Goal: Task Accomplishment & Management: Manage account settings

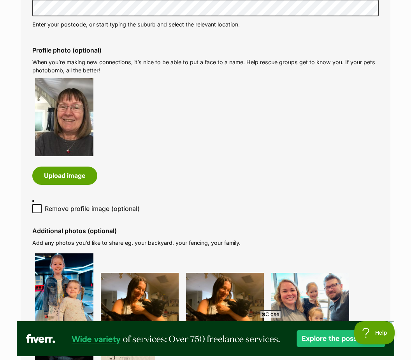
scroll to position [350, 0]
click at [69, 132] on img at bounding box center [64, 118] width 58 height 78
click at [71, 173] on button "Upload image" at bounding box center [64, 176] width 65 height 18
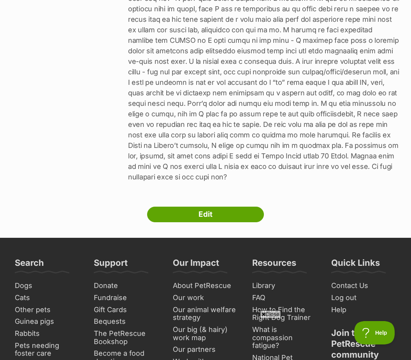
scroll to position [472, 0]
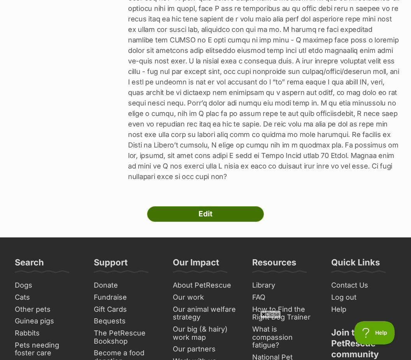
click at [220, 217] on link "Edit" at bounding box center [205, 214] width 117 height 16
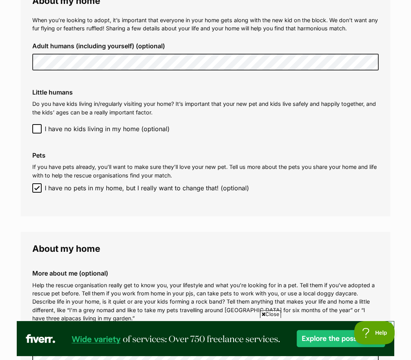
click at [41, 183] on input "I have no pets in my home, but I really want to change that! (optional)" at bounding box center [36, 187] width 9 height 9
checkbox input "false"
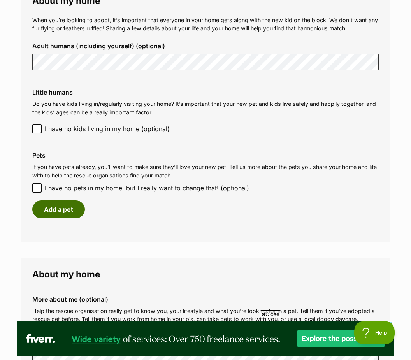
click at [65, 201] on button "Add a pet" at bounding box center [58, 210] width 53 height 18
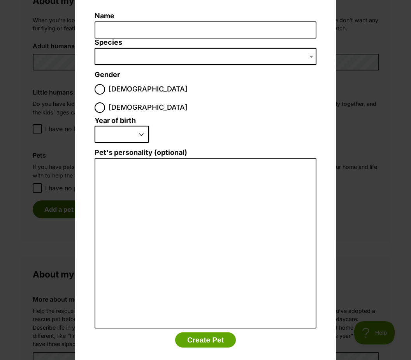
scroll to position [55, 0]
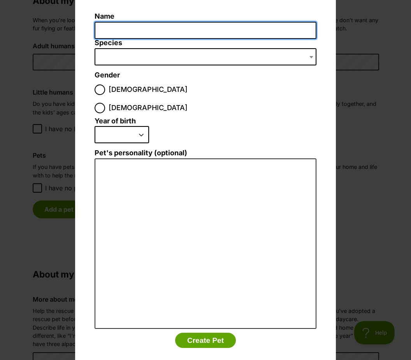
click at [128, 31] on input "Name" at bounding box center [206, 31] width 222 height 18
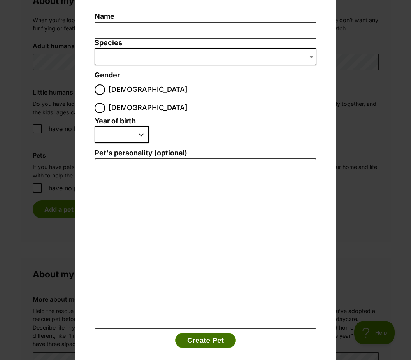
click at [213, 333] on button "Create Pet" at bounding box center [205, 341] width 61 height 16
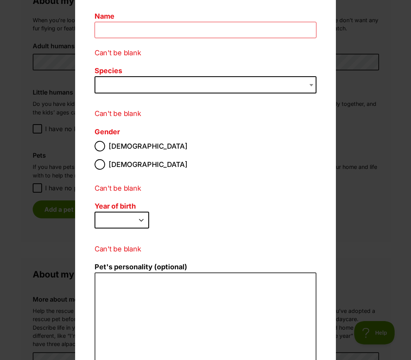
scroll to position [56, 0]
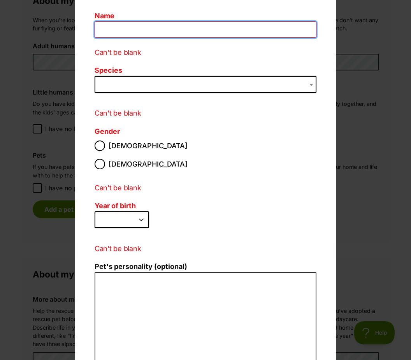
click at [120, 25] on input "Name" at bounding box center [206, 29] width 222 height 17
type input "[PERSON_NAME]"
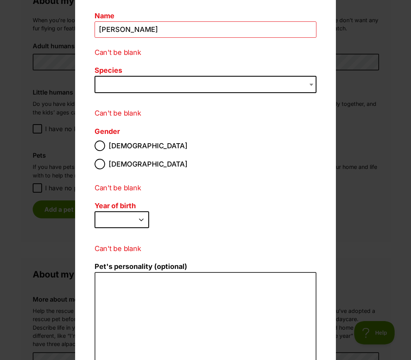
click at [130, 84] on span "Dialog Window - Close (Press escape to close)" at bounding box center [206, 84] width 222 height 17
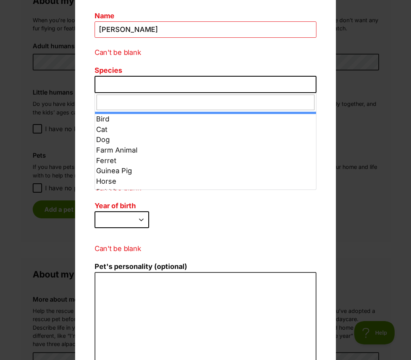
select select "2"
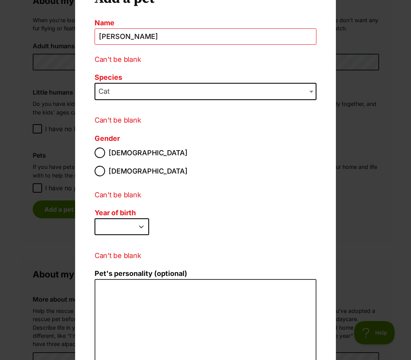
scroll to position [0, 0]
click at [105, 166] on input "[DEMOGRAPHIC_DATA]" at bounding box center [100, 171] width 11 height 11
radio input "true"
click at [139, 218] on select "2025 2024 2023 2022 2021 2020 2019 2018 2017 2016 2015 2014 2013 2012 2011 2010…" at bounding box center [122, 226] width 55 height 17
select select "2019"
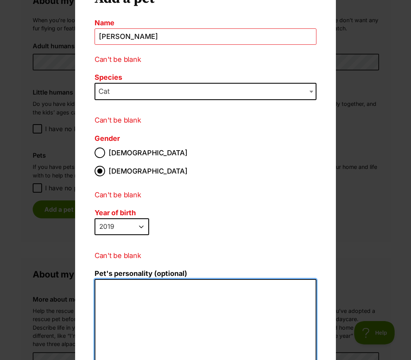
click at [130, 280] on textarea "Pet's personality (optional)" at bounding box center [206, 364] width 222 height 171
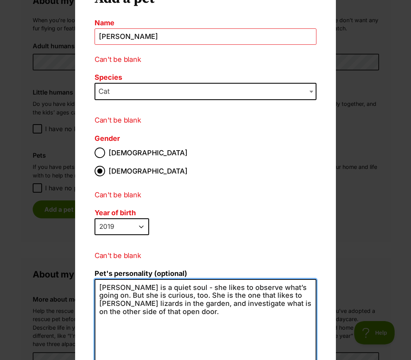
click at [99, 279] on textarea "Molly is a quiet soul - she likes to observe what’s going on. But she is curiou…" at bounding box center [206, 364] width 222 height 171
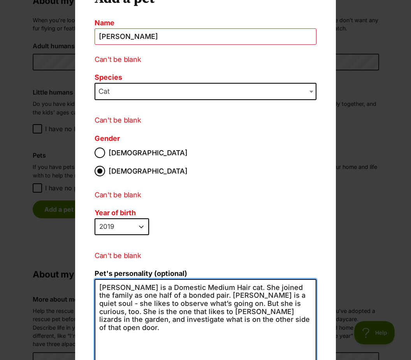
click at [193, 285] on textarea "Molly is a Domestic Medium Hair cat. She joined the family as one half of a bon…" at bounding box center [206, 364] width 222 height 171
click at [216, 285] on textarea "Molly is a Domestic Medium Hair cat. She joined the family as one half of a bon…" at bounding box center [206, 364] width 222 height 171
click at [192, 284] on textarea "Molly is a Domestic Medium Hair cat. She joined the family as one half of a bon…" at bounding box center [206, 364] width 222 height 171
click at [143, 292] on textarea "Molly is a Domestic Medium Hair cat. She joined the family as one half of a bon…" at bounding box center [206, 364] width 222 height 171
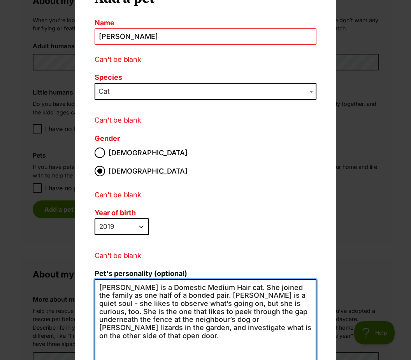
click at [255, 306] on textarea "Molly is a Domestic Medium Hair cat. She joined the family as one half of a bon…" at bounding box center [206, 364] width 222 height 171
click at [154, 279] on textarea "Molly is a Domestic Medium Hair cat. She joined the family as one half of a bon…" at bounding box center [206, 364] width 222 height 171
click at [149, 279] on textarea "Molly is a Domestic Medium Hair cat. She joined the family as one half of a bon…" at bounding box center [206, 364] width 222 height 171
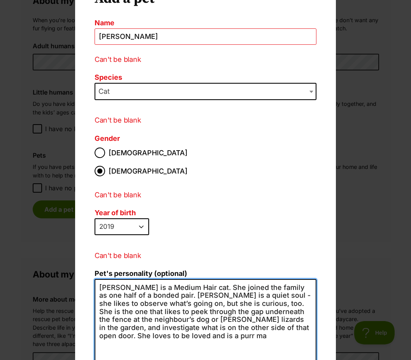
click at [210, 279] on textarea "Molly is a Medium Hair cat. She joined the family as one half of a bonded pair.…" at bounding box center [206, 364] width 222 height 171
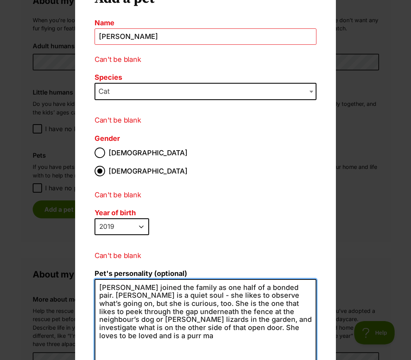
click at [137, 289] on textarea "Molly joined the family as one half of a bonded pair. Molly is a quiet soul - s…" at bounding box center [206, 364] width 222 height 171
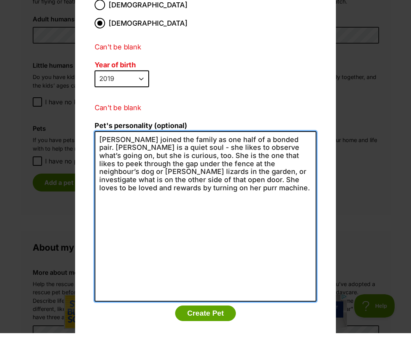
type textarea "Molly joined the family as one half of a bonded pair. Molly is a quiet soul - s…"
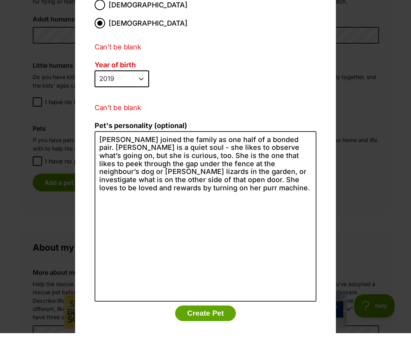
click at [286, 311] on div "Add a pet Name Molly Can't be blank Species Bird Cat Dog Farm Animal Ferret Gui…" at bounding box center [205, 115] width 261 height 530
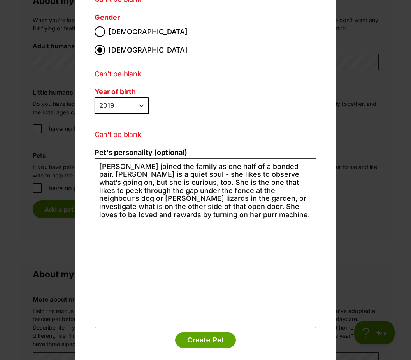
click at [374, 239] on div "Add a pet Name Molly Can't be blank Species Bird Cat Dog Farm Animal Ferret Gui…" at bounding box center [205, 180] width 411 height 360
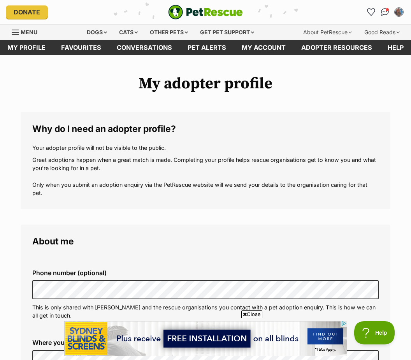
scroll to position [876, 0]
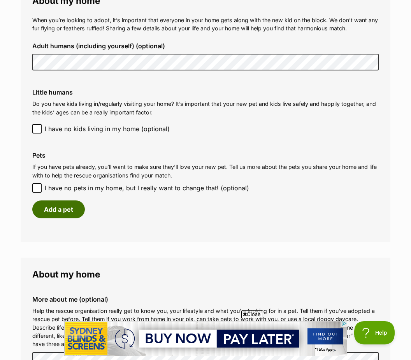
click at [64, 201] on button "Add a pet" at bounding box center [58, 210] width 53 height 18
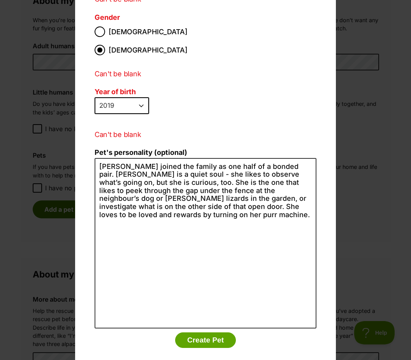
scroll to position [170, 0]
click at [229, 333] on button "Create Pet" at bounding box center [205, 341] width 61 height 16
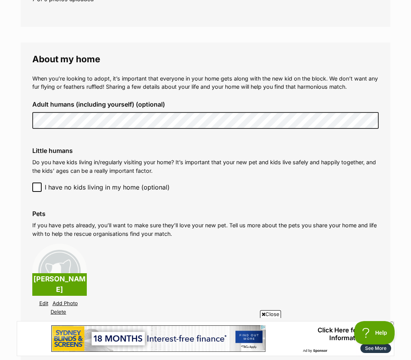
scroll to position [0, 0]
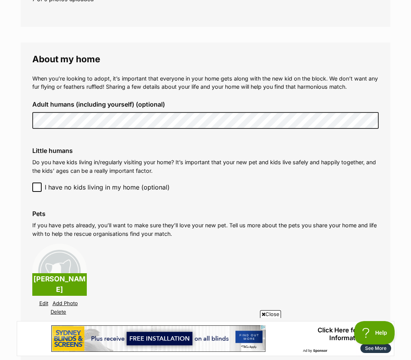
click at [63, 278] on p "[PERSON_NAME]" at bounding box center [59, 284] width 55 height 23
click at [65, 277] on p "[PERSON_NAME]" at bounding box center [59, 284] width 55 height 23
click at [68, 276] on p "[PERSON_NAME]" at bounding box center [59, 284] width 55 height 23
click at [64, 264] on img at bounding box center [59, 271] width 55 height 55
click at [62, 250] on img at bounding box center [59, 271] width 55 height 55
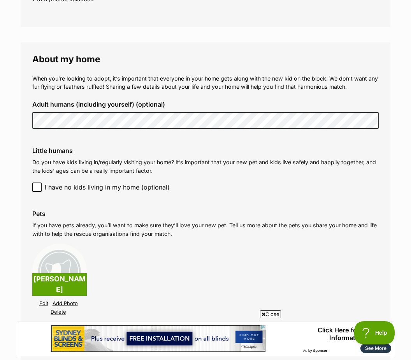
click at [47, 301] on link "Edit" at bounding box center [43, 304] width 9 height 6
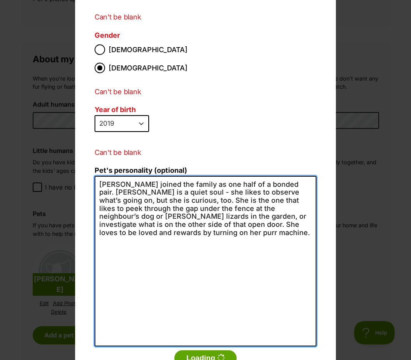
click at [194, 284] on textarea "Molly joined the family as one half of a bonded pair. Molly is a quiet soul - s…" at bounding box center [206, 261] width 222 height 171
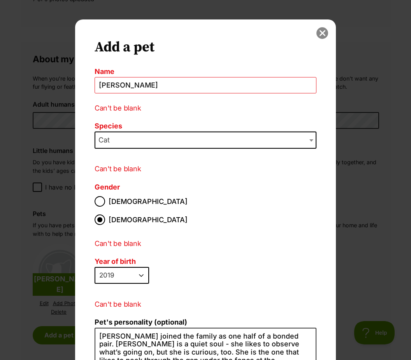
click at [324, 30] on button "close" at bounding box center [323, 33] width 12 height 12
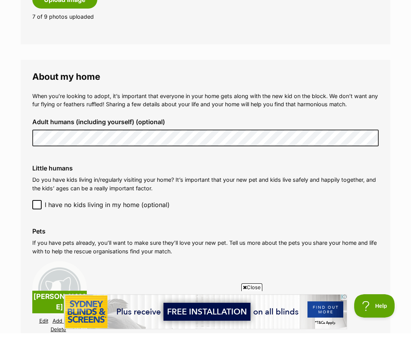
scroll to position [773, 0]
click at [67, 317] on p "[PERSON_NAME]" at bounding box center [59, 328] width 55 height 23
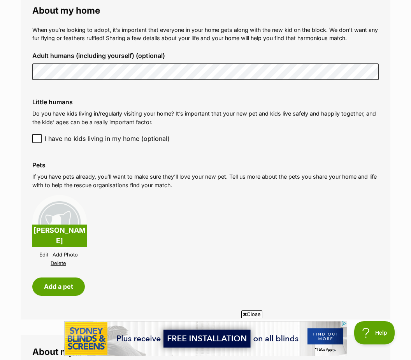
scroll to position [865, 0]
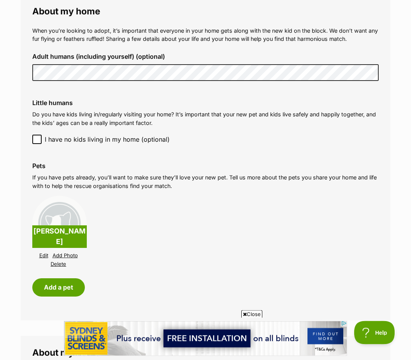
click at [46, 236] on p "[PERSON_NAME]" at bounding box center [59, 237] width 55 height 23
click at [48, 238] on div "Molly Edit Add Photo Delete" at bounding box center [59, 232] width 55 height 73
click at [48, 253] on link "Edit" at bounding box center [43, 256] width 9 height 6
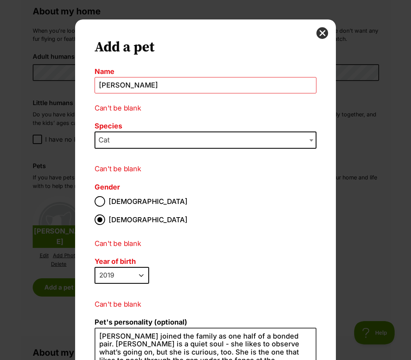
scroll to position [0, 0]
click at [332, 231] on div "Add a pet Name Molly Can't be blank Species Bird Cat Dog Farm Animal Ferret Gui…" at bounding box center [205, 284] width 261 height 530
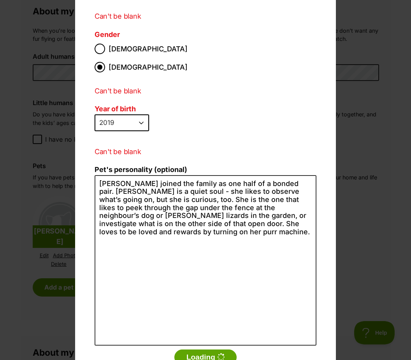
scroll to position [153, 0]
click at [214, 349] on button "Loading" at bounding box center [205, 357] width 62 height 16
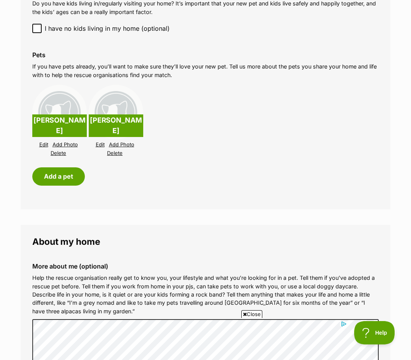
scroll to position [965, 0]
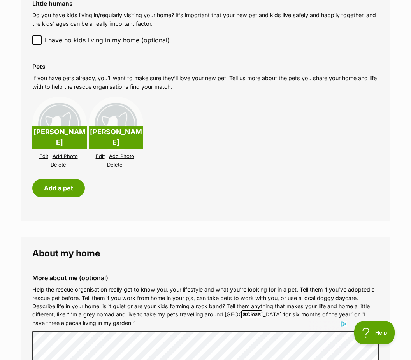
click at [114, 162] on link "Delete" at bounding box center [115, 165] width 16 height 6
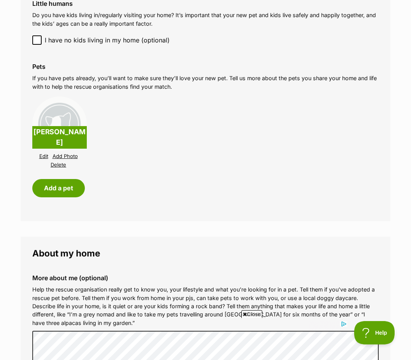
click at [50, 130] on p "[PERSON_NAME]" at bounding box center [59, 137] width 55 height 23
click at [61, 129] on p "[PERSON_NAME]" at bounding box center [59, 137] width 55 height 23
click at [46, 153] on link "Edit" at bounding box center [43, 156] width 9 height 6
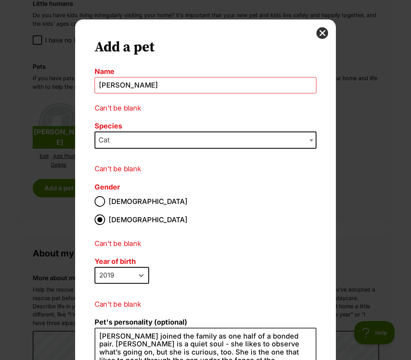
scroll to position [2, 0]
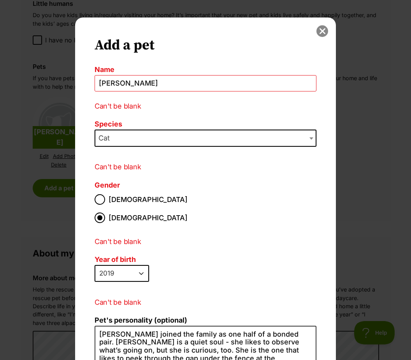
click at [326, 29] on button "close" at bounding box center [323, 31] width 12 height 12
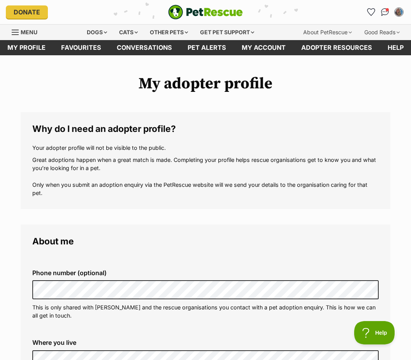
scroll to position [965, 0]
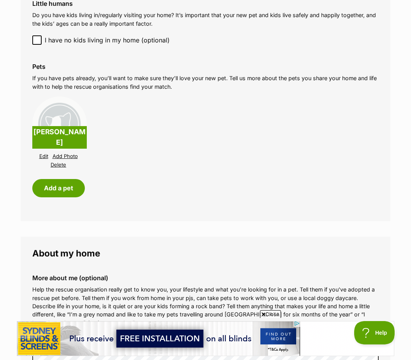
click at [67, 137] on img at bounding box center [59, 124] width 55 height 55
click at [69, 137] on img at bounding box center [59, 124] width 55 height 55
click at [66, 153] on link "Add Photo" at bounding box center [65, 156] width 25 height 6
click at [68, 153] on link "Add Photo" at bounding box center [65, 156] width 25 height 6
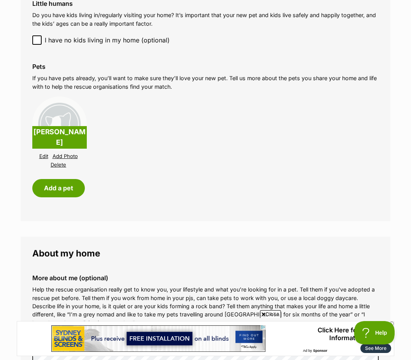
scroll to position [0, 0]
click at [67, 153] on link "Change Photo" at bounding box center [65, 156] width 35 height 6
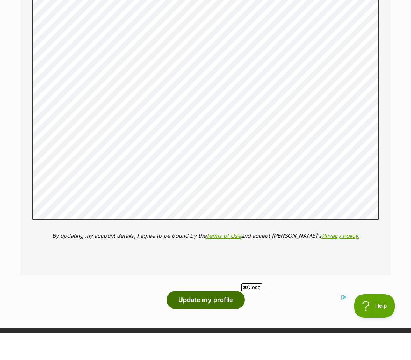
click at [211, 318] on button "Update my profile" at bounding box center [206, 327] width 78 height 18
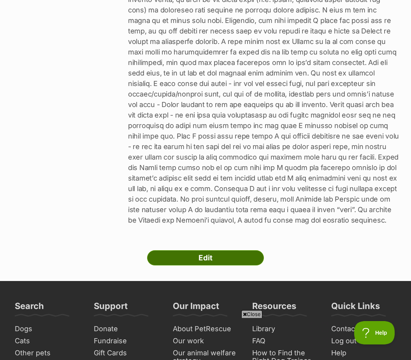
click at [231, 250] on link "Edit" at bounding box center [205, 258] width 117 height 16
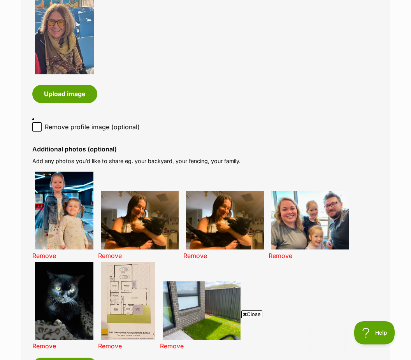
click at [201, 252] on link "Remove" at bounding box center [195, 256] width 24 height 8
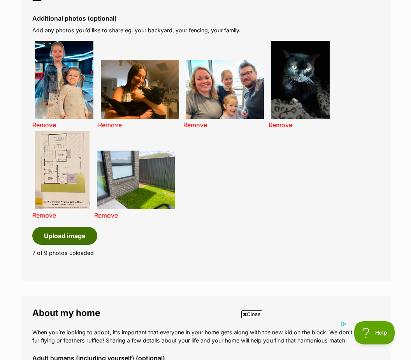
click at [70, 227] on button "Upload image" at bounding box center [64, 236] width 65 height 18
